Goal: Information Seeking & Learning: Learn about a topic

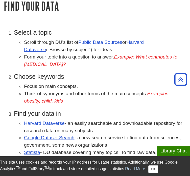
scroll to position [88, 0]
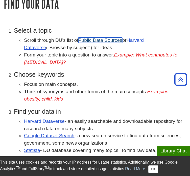
click at [105, 37] on link "Public Data Sources" at bounding box center [100, 39] width 44 height 5
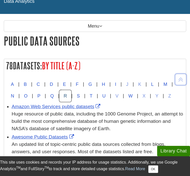
click at [71, 95] on button "R" at bounding box center [65, 96] width 12 height 12
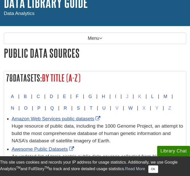
scroll to position [39, 0]
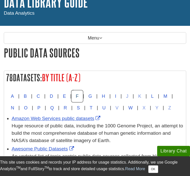
click at [82, 91] on button "F" at bounding box center [77, 96] width 11 height 12
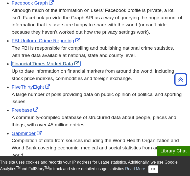
click at [47, 63] on link "Financial Times Market Data" at bounding box center [46, 63] width 69 height 5
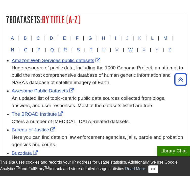
scroll to position [0, 0]
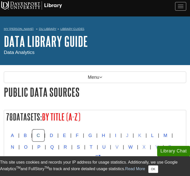
click at [39, 131] on button "C" at bounding box center [38, 136] width 12 height 12
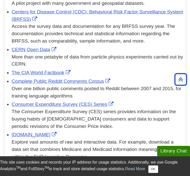
click at [39, 130] on div "The Consumer Expenditure Survey (CES) series provides information on the buying…" at bounding box center [98, 119] width 172 height 22
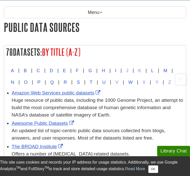
scroll to position [65, 0]
click at [81, 67] on button "F" at bounding box center [77, 71] width 11 height 12
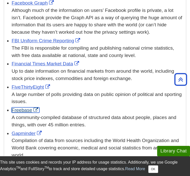
click at [22, 113] on link "Freebase" at bounding box center [26, 109] width 28 height 5
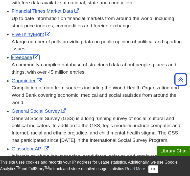
scroll to position [671, 0]
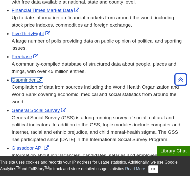
click at [27, 81] on link "Gapminder" at bounding box center [27, 79] width 31 height 5
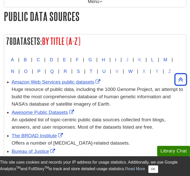
scroll to position [0, 0]
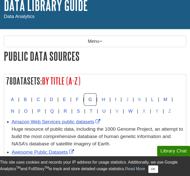
click at [96, 94] on button "G" at bounding box center [90, 100] width 12 height 12
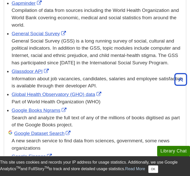
click at [140, 109] on div "Google Books Ngrams Search and analyze the full text of any of the millions of …" at bounding box center [98, 118] width 172 height 22
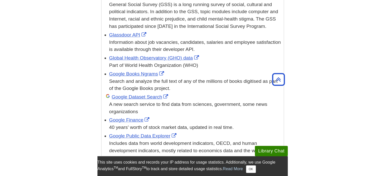
scroll to position [784, 0]
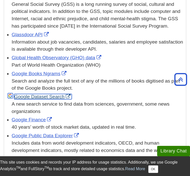
click at [58, 97] on link "Google Dataset Search" at bounding box center [43, 96] width 58 height 5
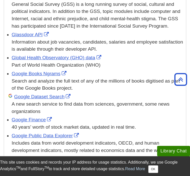
click at [31, 123] on div "Google Finance 40 years’ worth of stock market data, updated in real time." at bounding box center [98, 123] width 172 height 15
click at [35, 120] on link "Google Finance" at bounding box center [33, 119] width 42 height 5
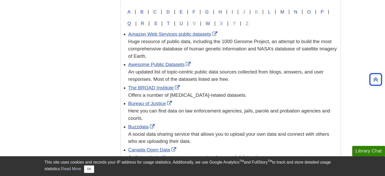
scroll to position [0, 0]
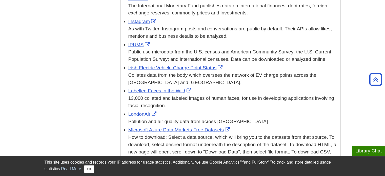
scroll to position [1038, 0]
